Goal: Task Accomplishment & Management: Use online tool/utility

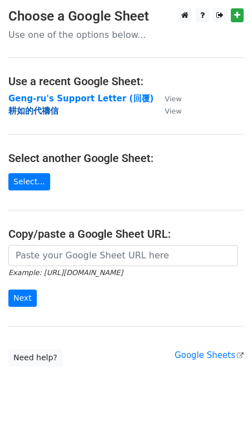
click at [45, 111] on strong "耕如的代禱信" at bounding box center [33, 111] width 50 height 10
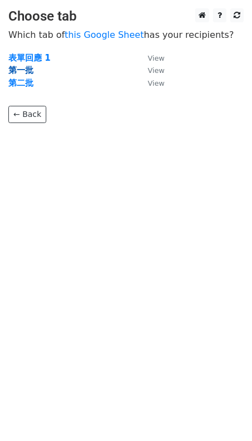
click at [26, 68] on strong "第一批" at bounding box center [20, 70] width 25 height 10
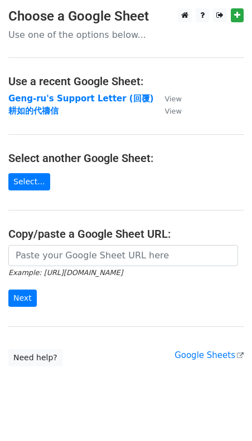
click at [54, 105] on td "耕如的代禱信" at bounding box center [80, 111] width 145 height 13
click at [53, 114] on strong "耕如的代禱信" at bounding box center [33, 111] width 50 height 10
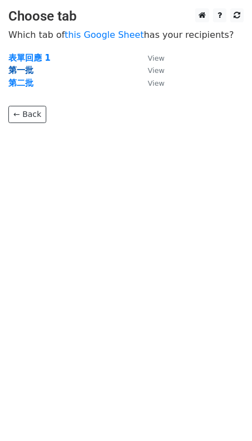
click at [26, 69] on strong "第一批" at bounding box center [20, 70] width 25 height 10
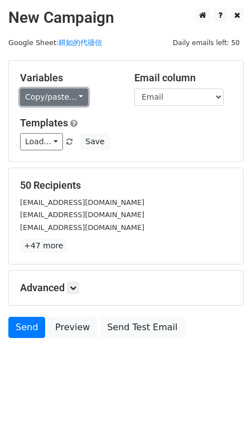
click at [71, 97] on link "Copy/paste..." at bounding box center [54, 96] width 68 height 17
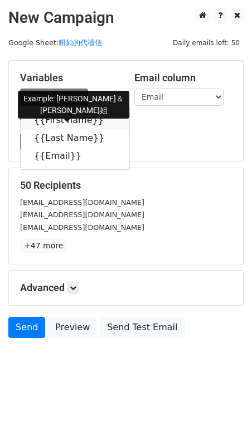
click at [71, 122] on link "{{First name}}" at bounding box center [75, 120] width 109 height 18
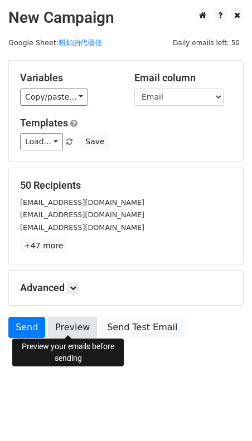
click at [81, 326] on link "Preview" at bounding box center [72, 327] width 49 height 21
click at [75, 329] on link "Preview" at bounding box center [72, 327] width 49 height 21
click at [72, 325] on link "Preview" at bounding box center [72, 327] width 49 height 21
click at [73, 326] on link "Preview" at bounding box center [72, 327] width 49 height 21
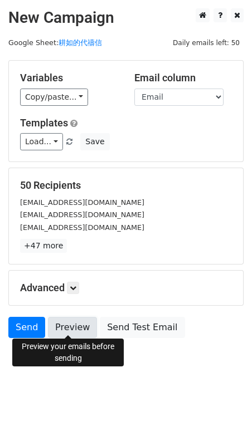
click at [55, 321] on link "Preview" at bounding box center [72, 327] width 49 height 21
